Goal: Information Seeking & Learning: Learn about a topic

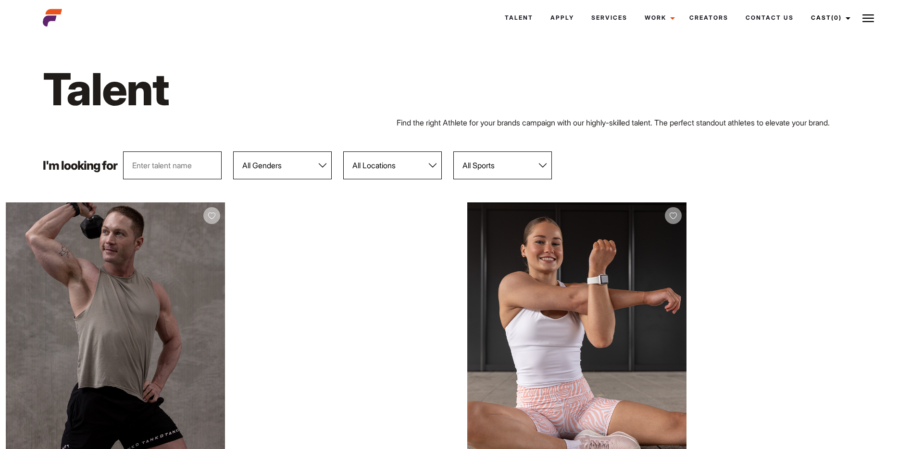
click at [405, 160] on select "All Locations Adelaide Brisbane Darwin Gold Coast Melbourne Perth Sunshine Coas…" at bounding box center [392, 165] width 99 height 28
click at [398, 165] on select "All Locations Adelaide Brisbane Darwin Gold Coast Melbourne Perth Sunshine Coas…" at bounding box center [392, 165] width 99 height 28
click at [344, 151] on select "All Locations Adelaide Brisbane Darwin Gold Coast Melbourne Perth Sunshine Coas…" at bounding box center [392, 165] width 99 height 28
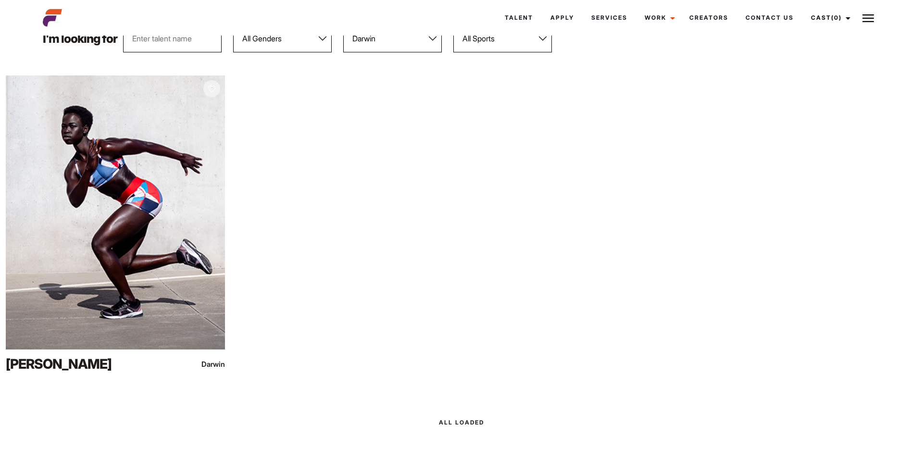
scroll to position [125, 0]
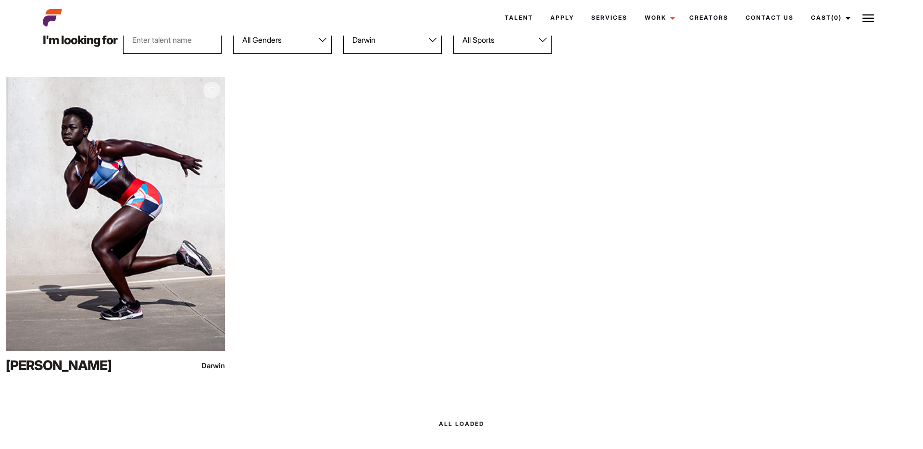
click at [386, 44] on select "All Locations Adelaide Brisbane Darwin Gold Coast Melbourne Perth Sunshine Coas…" at bounding box center [392, 40] width 99 height 28
click at [344, 26] on select "All Locations Adelaide Brisbane Darwin Gold Coast Melbourne Perth Sunshine Coas…" at bounding box center [392, 40] width 99 height 28
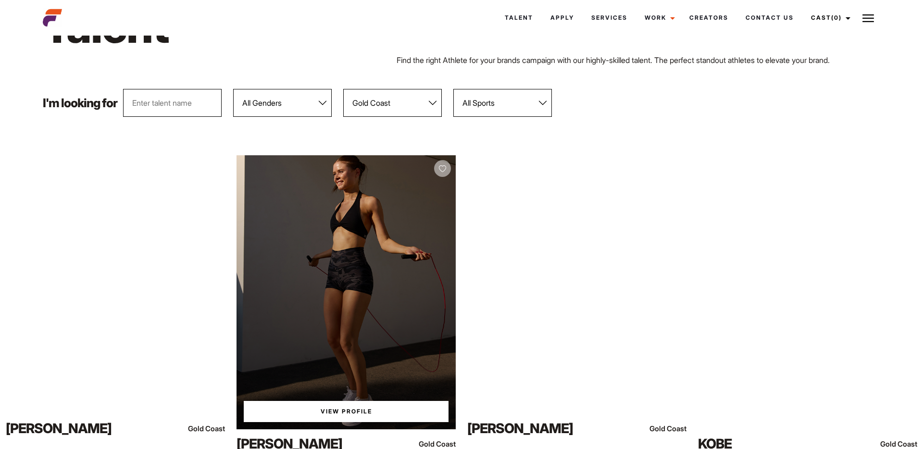
scroll to position [0, 0]
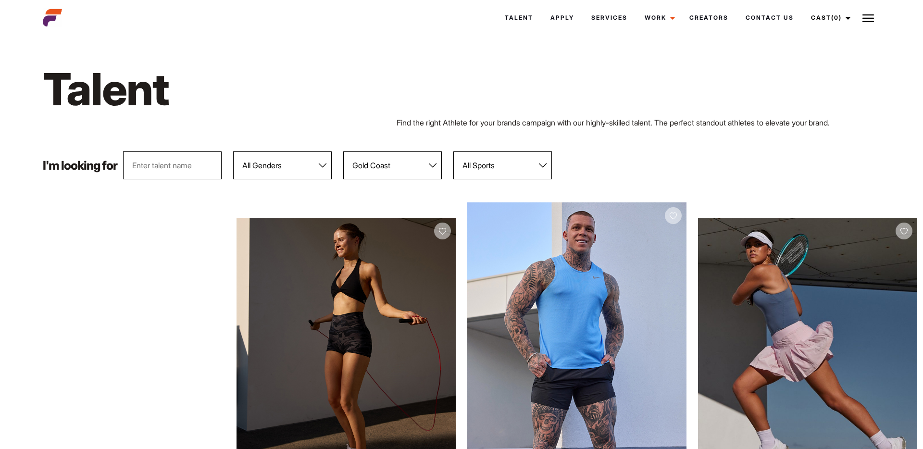
click at [401, 170] on select "All Locations Adelaide Brisbane Darwin Gold Coast Melbourne Perth Sunshine Coas…" at bounding box center [392, 165] width 99 height 28
click at [344, 151] on select "All Locations Adelaide Brisbane Darwin Gold Coast Melbourne Perth Sunshine Coas…" at bounding box center [392, 165] width 99 height 28
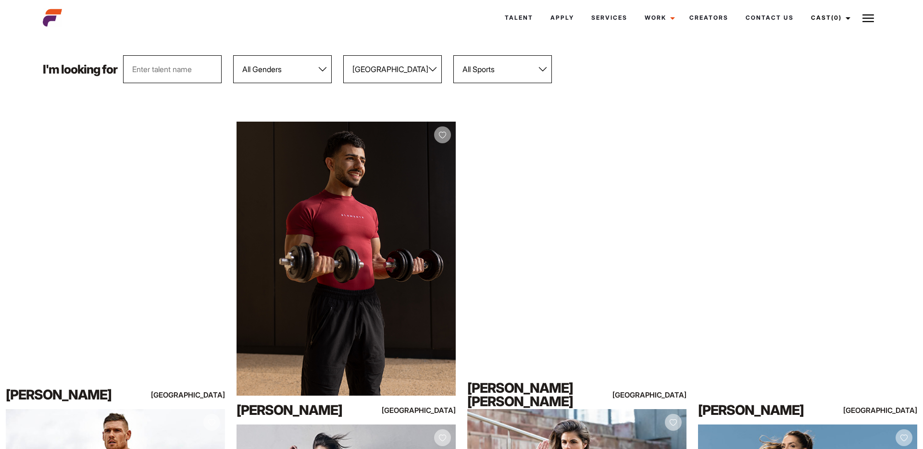
scroll to position [95, 0]
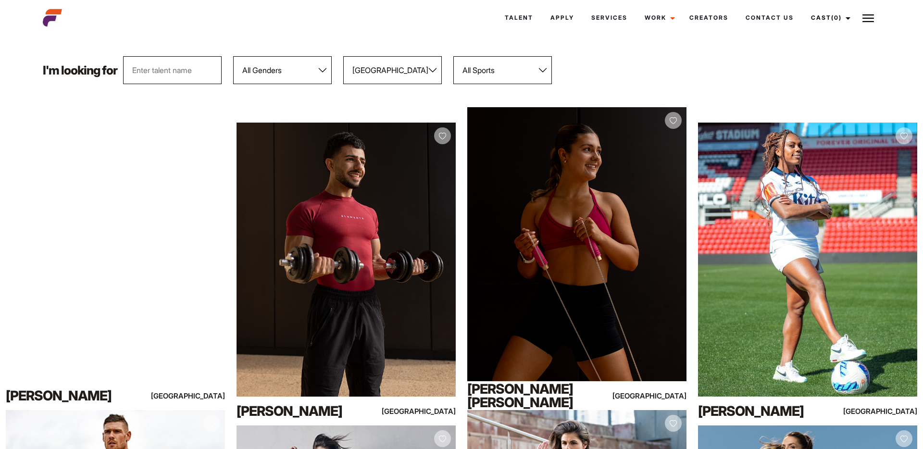
click at [387, 79] on select "All Locations Adelaide Brisbane Darwin Gold Coast Melbourne Perth Sunshine Coas…" at bounding box center [392, 70] width 99 height 28
click at [344, 56] on select "All Locations Adelaide Brisbane Darwin Gold Coast Melbourne Perth Sunshine Coas…" at bounding box center [392, 70] width 99 height 28
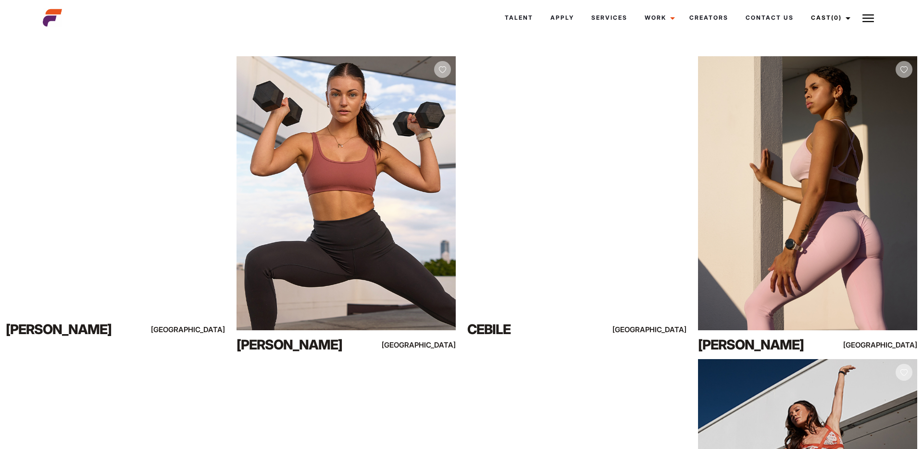
scroll to position [0, 0]
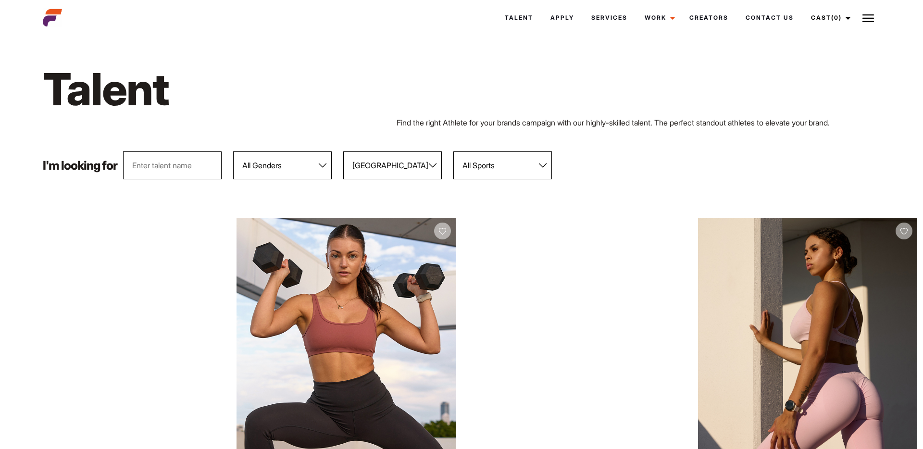
click at [408, 150] on div "Talent Find the right Athlete for your brands campaign with our highly-skilled …" at bounding box center [461, 94] width 849 height 113
click at [408, 160] on select "All Locations Adelaide Brisbane Darwin Gold Coast Melbourne Perth Sunshine Coas…" at bounding box center [392, 165] width 99 height 28
click at [344, 151] on select "All Locations Adelaide Brisbane Darwin Gold Coast Melbourne Perth Sunshine Coas…" at bounding box center [392, 165] width 99 height 28
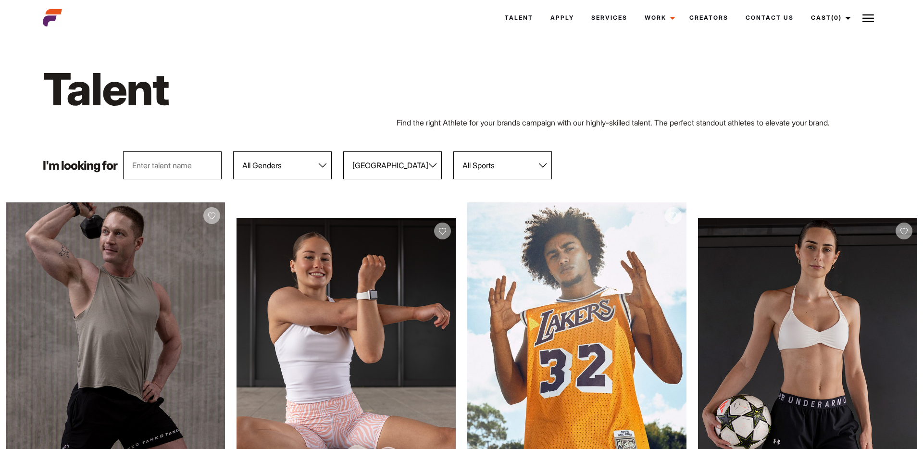
scroll to position [44, 0]
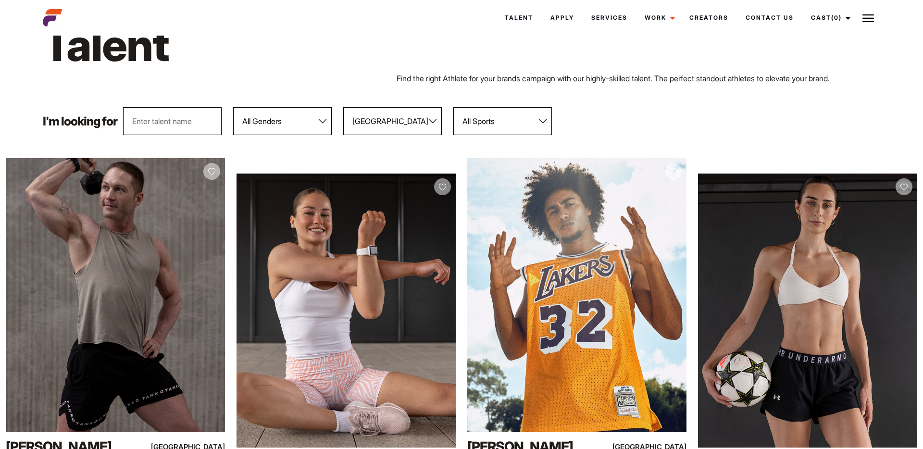
click at [616, 119] on div "I'm looking for All Genders Female Male All Locations Adelaide Brisbane Darwin …" at bounding box center [461, 121] width 849 height 28
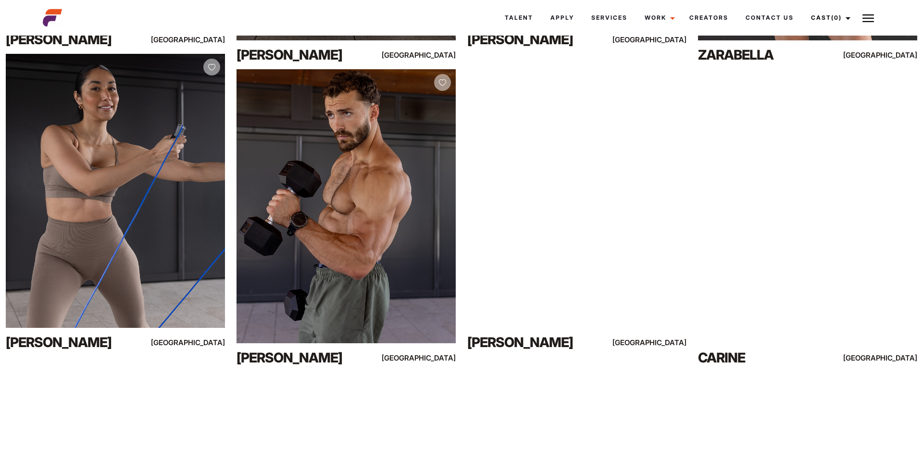
scroll to position [0, 0]
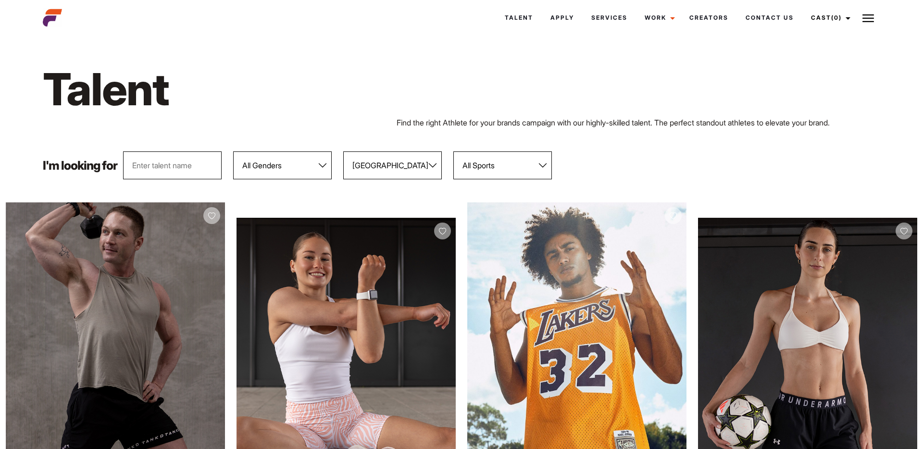
click at [402, 167] on select "All Locations Adelaide Brisbane Darwin Gold Coast Melbourne Perth Sunshine Coas…" at bounding box center [392, 165] width 99 height 28
select select "118"
click at [344, 151] on select "All Locations Adelaide Brisbane Darwin Gold Coast Melbourne Perth Sunshine Coas…" at bounding box center [392, 165] width 99 height 28
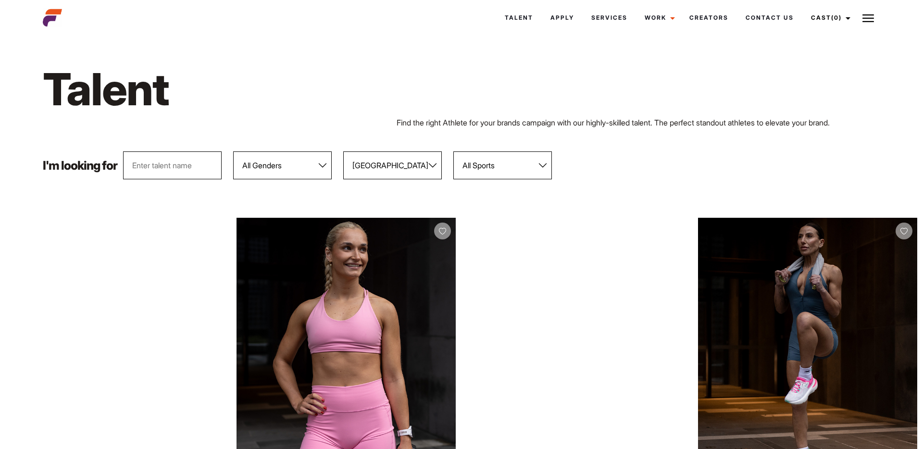
click at [354, 118] on div "Find the right Athlete for your brands campaign with our highly-skilled talent.…" at bounding box center [461, 123] width 849 height 12
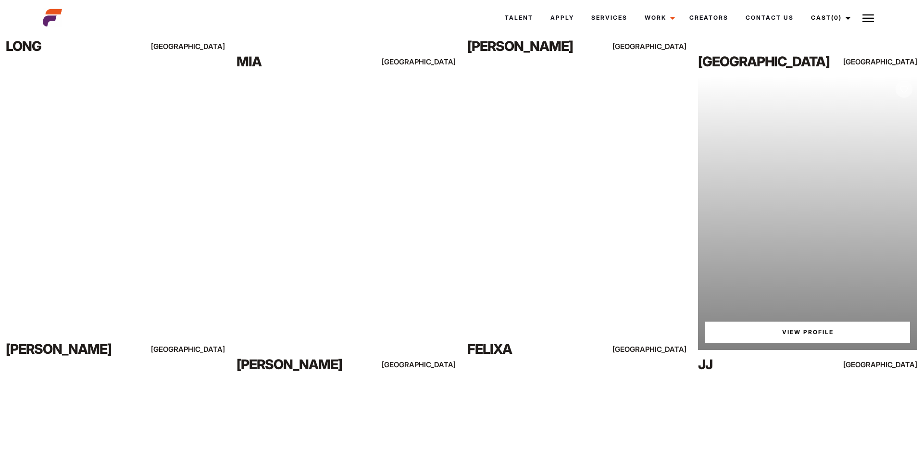
scroll to position [4978, 0]
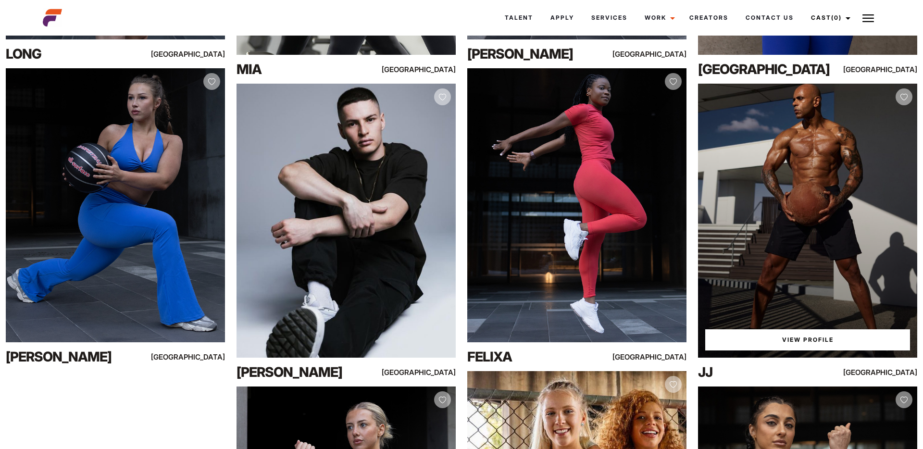
click at [810, 345] on link "View Profile" at bounding box center [807, 339] width 205 height 21
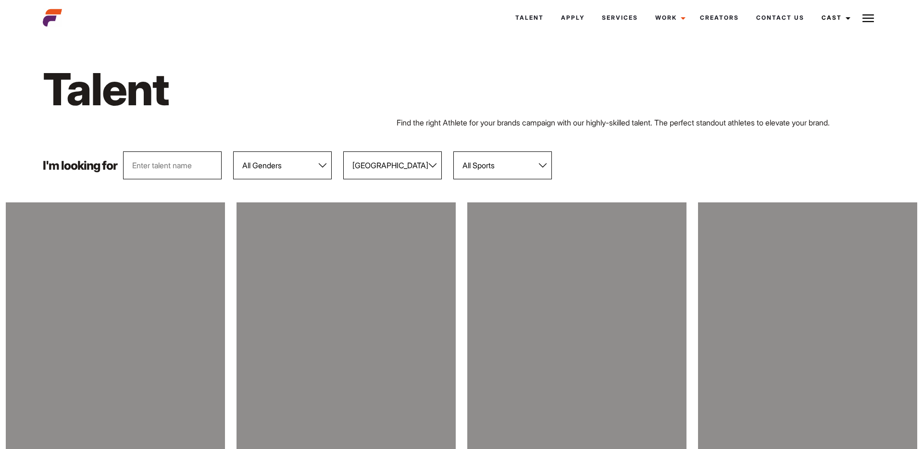
select select "118"
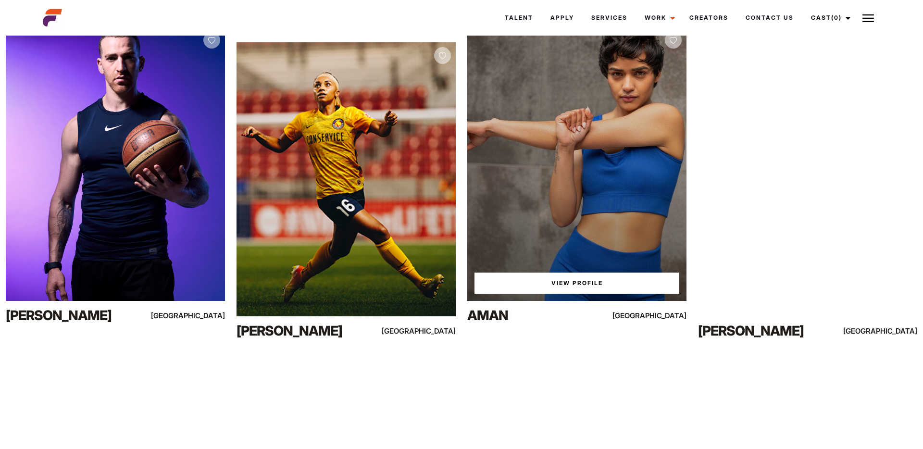
scroll to position [5588, 0]
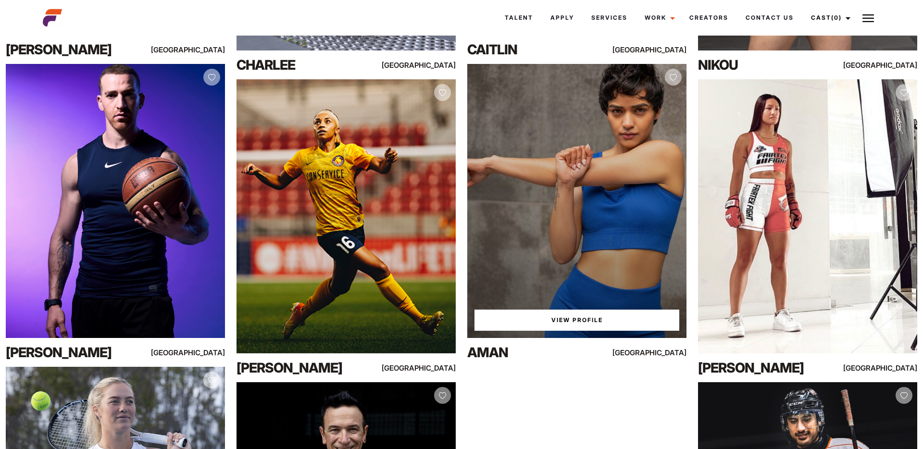
click at [557, 315] on link "View Profile" at bounding box center [576, 319] width 205 height 21
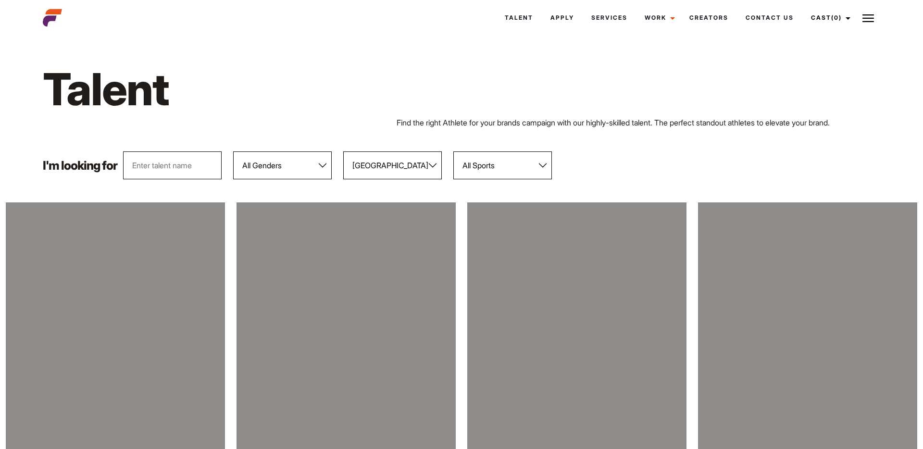
select select "118"
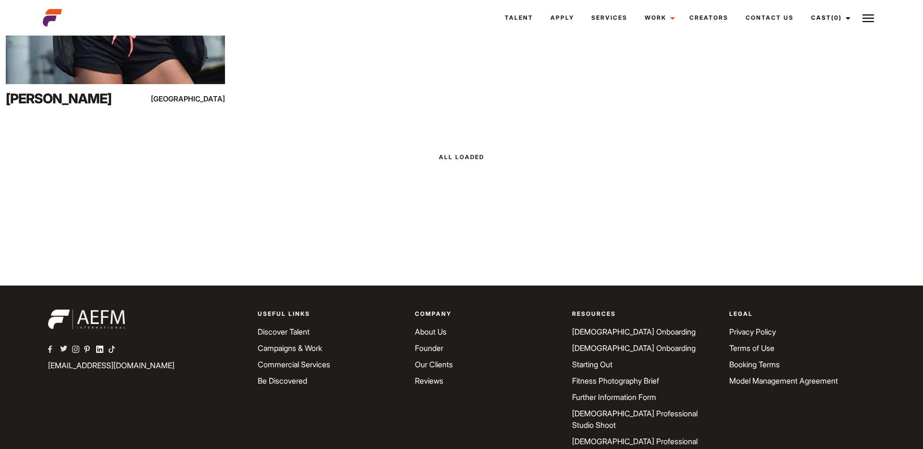
scroll to position [13114, 0]
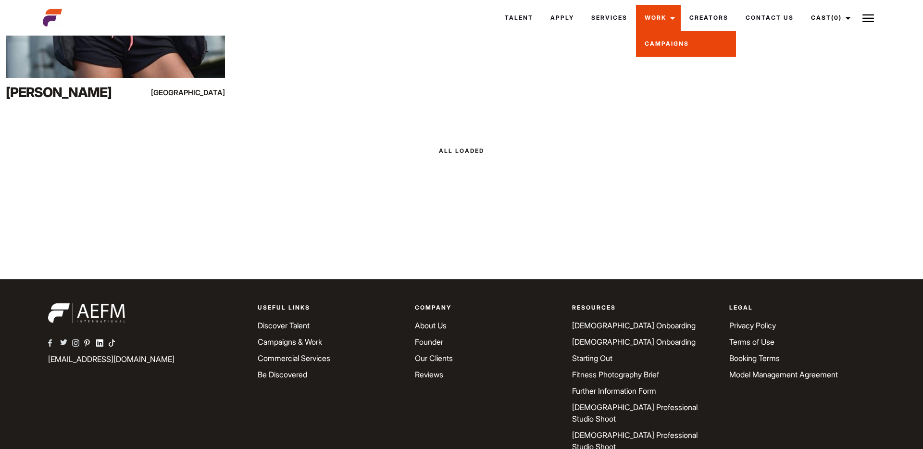
click at [679, 41] on link "Campaigns" at bounding box center [686, 44] width 100 height 26
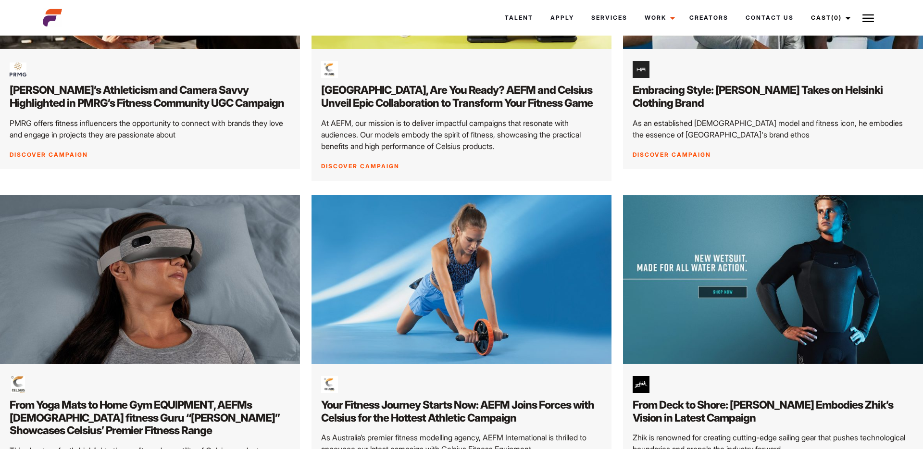
scroll to position [1387, 0]
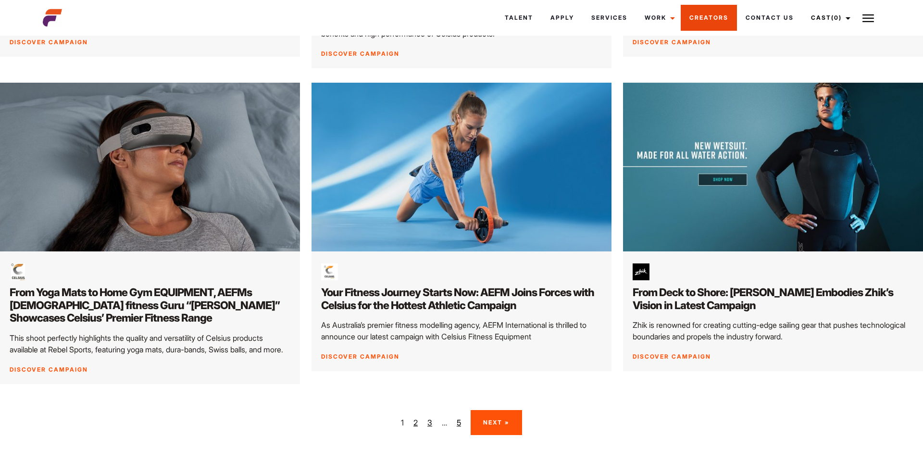
click at [704, 17] on link "Creators" at bounding box center [708, 18] width 56 height 26
